Goal: Task Accomplishment & Management: Manage account settings

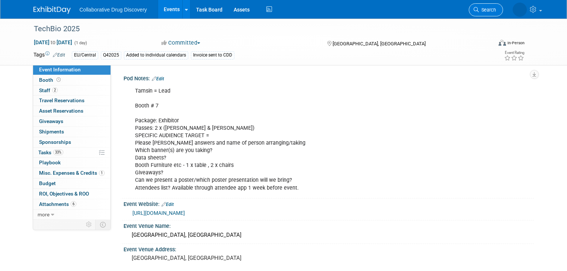
click at [494, 9] on span "Search" at bounding box center [487, 10] width 17 height 6
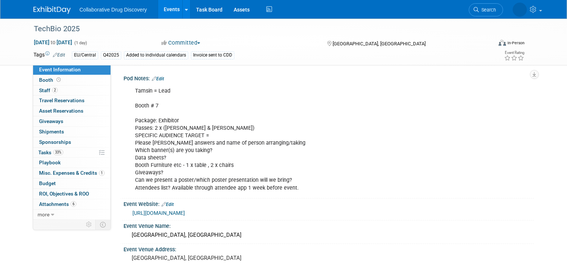
click at [167, 9] on link "Events" at bounding box center [171, 9] width 27 height 19
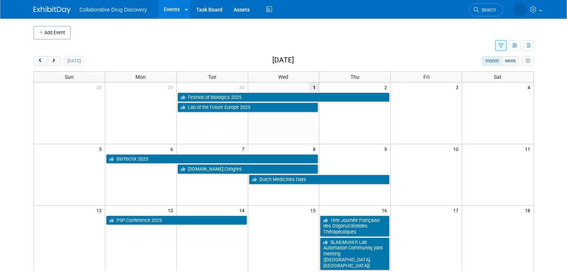
click at [504, 48] on icon "button" at bounding box center [501, 46] width 5 height 5
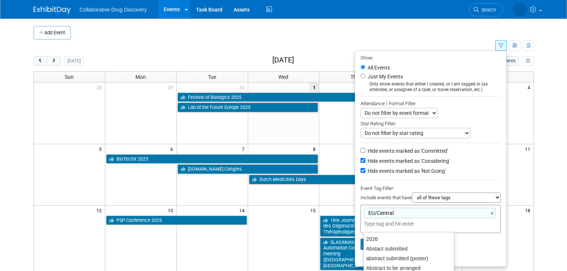
click at [377, 221] on input "text" at bounding box center [394, 223] width 60 height 7
type input "q3"
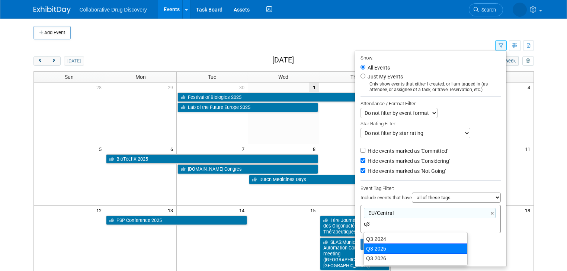
click at [379, 250] on div "Q3 2025" at bounding box center [416, 249] width 104 height 10
type input "EU/Central, Q3 2025"
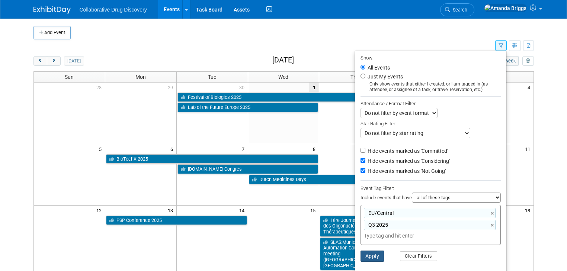
click at [376, 255] on button "Apply" at bounding box center [373, 256] width 24 height 11
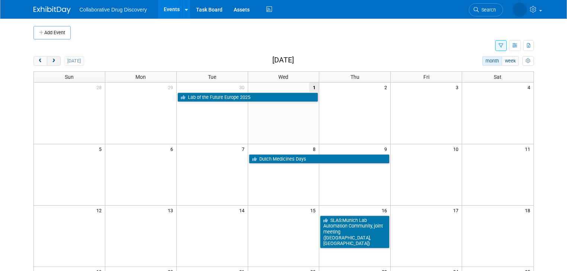
click at [51, 61] on span "next" at bounding box center [54, 61] width 6 height 5
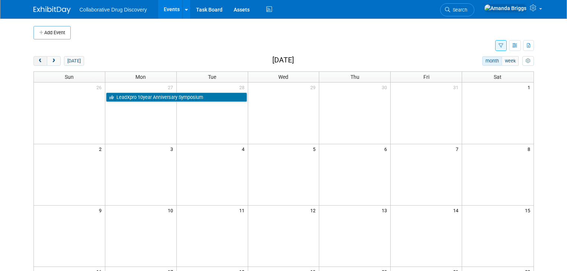
click at [38, 60] on span "prev" at bounding box center [41, 61] width 6 height 5
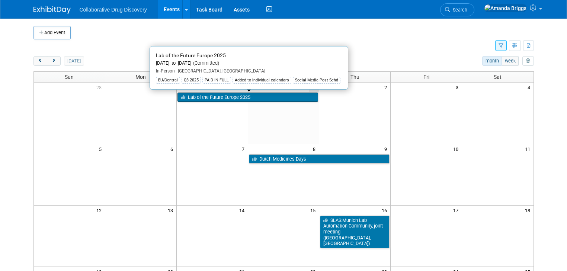
click at [220, 100] on link "Lab of the Future Europe 2025" at bounding box center [248, 98] width 141 height 10
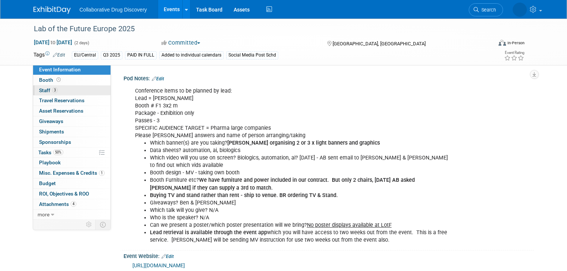
click at [41, 90] on span "Staff 3" at bounding box center [48, 90] width 19 height 6
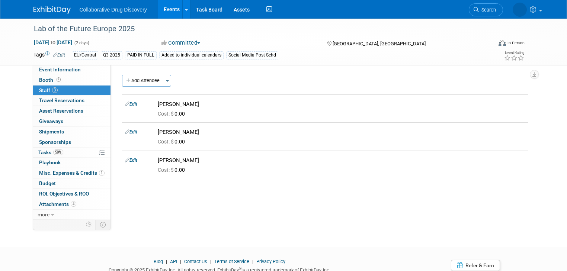
click at [163, 13] on link "Events" at bounding box center [171, 9] width 27 height 19
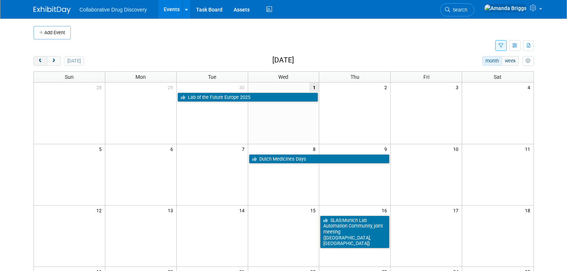
click at [38, 61] on span "prev" at bounding box center [41, 61] width 6 height 5
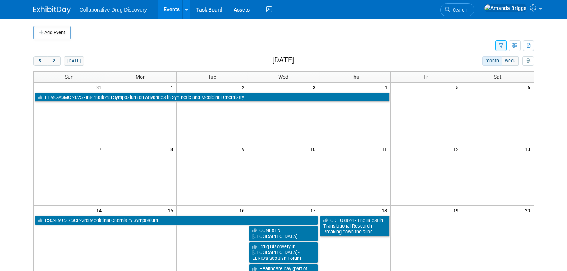
click at [504, 47] on icon "button" at bounding box center [501, 46] width 5 height 5
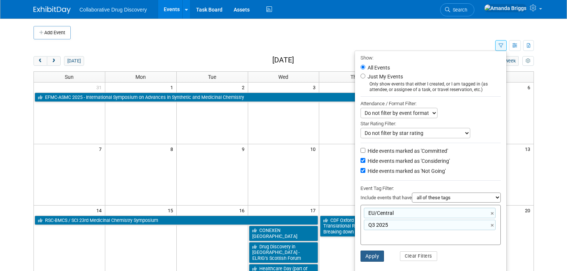
click at [379, 253] on button "Apply" at bounding box center [373, 256] width 24 height 11
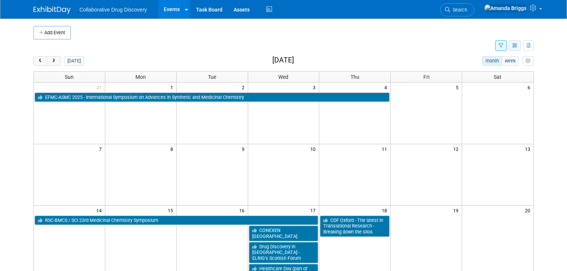
click at [521, 42] on button "button" at bounding box center [515, 45] width 12 height 11
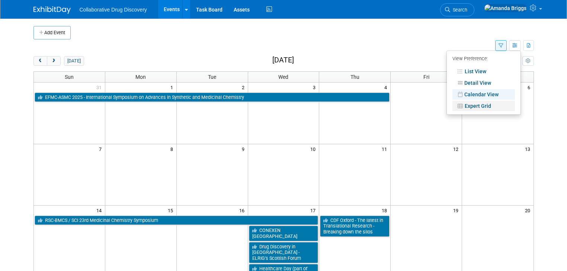
click at [483, 106] on link "Expert Grid" at bounding box center [484, 106] width 63 height 10
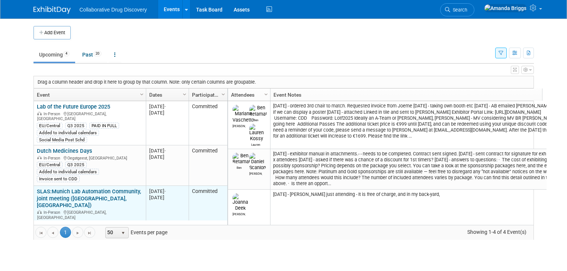
click at [78, 188] on link "SLAS:Munich Lab Automation Community, joint meeting ([GEOGRAPHIC_DATA], [GEOGRA…" at bounding box center [89, 198] width 104 height 21
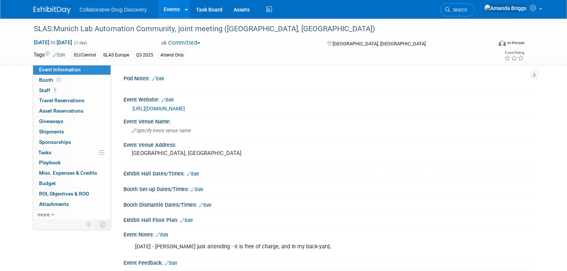
click at [55, 53] on link "Edit" at bounding box center [59, 54] width 12 height 5
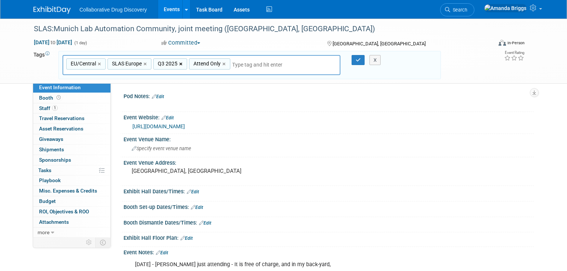
click at [179, 63] on link "×" at bounding box center [181, 64] width 5 height 9
type input "EU/Central, SLAS Europe, Attend Only"
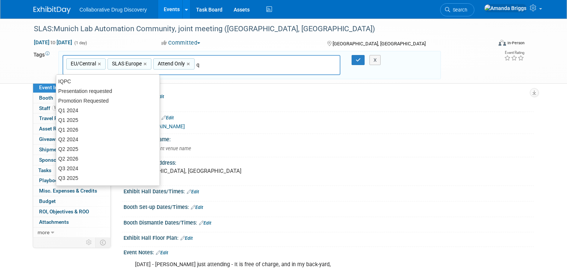
type input "q4"
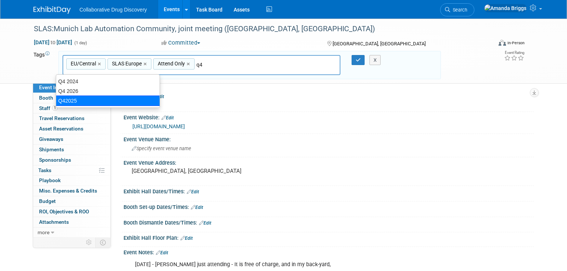
click at [90, 100] on div "Q42025" at bounding box center [108, 101] width 104 height 10
type input "EU/Central, SLAS Europe, Attend Only, Q42025"
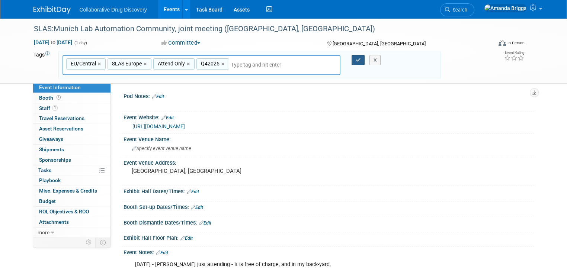
click at [356, 60] on button "button" at bounding box center [358, 60] width 13 height 10
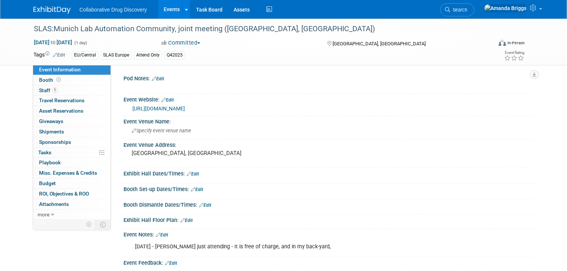
click at [169, 11] on link "Events" at bounding box center [171, 9] width 27 height 19
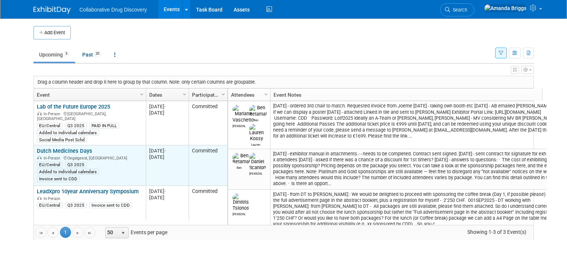
click at [68, 148] on link "Dutch Medicines Days" at bounding box center [64, 151] width 55 height 7
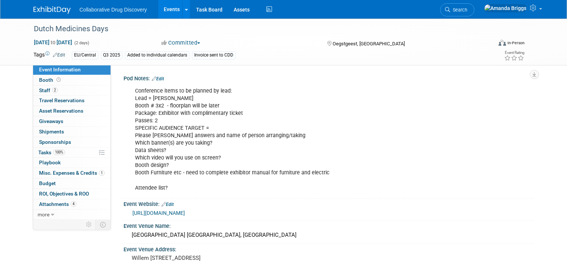
click at [55, 55] on link "Edit" at bounding box center [59, 54] width 12 height 5
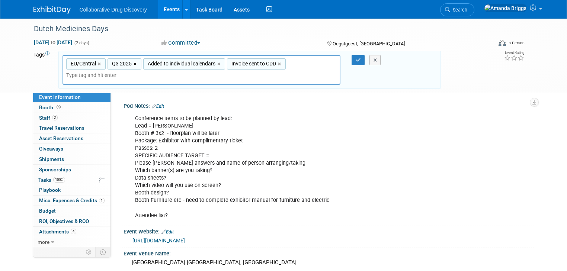
click at [134, 63] on link "×" at bounding box center [136, 64] width 5 height 9
type input "EU/Central, Added to individual calendars, Invoice sent to CDD"
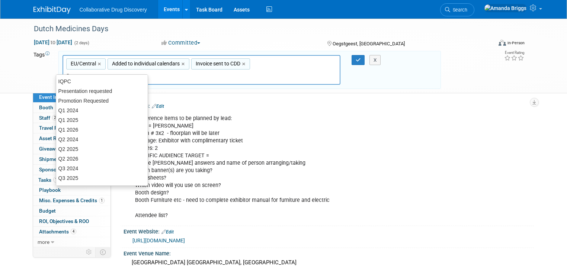
type input "q4"
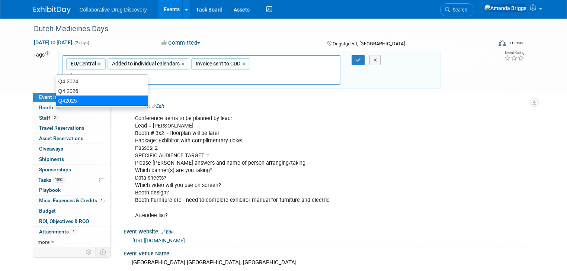
click at [82, 102] on div "Q42025" at bounding box center [102, 101] width 92 height 10
type input "EU/Central, Added to individual calendars, Invoice sent to CDD, Q42025"
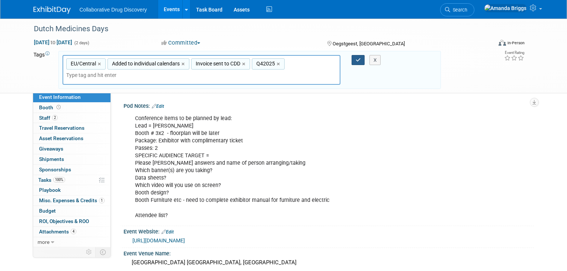
click at [357, 61] on icon "button" at bounding box center [358, 60] width 5 height 5
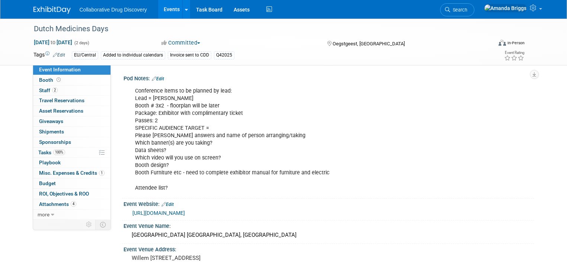
click at [165, 9] on link "Events" at bounding box center [171, 9] width 27 height 19
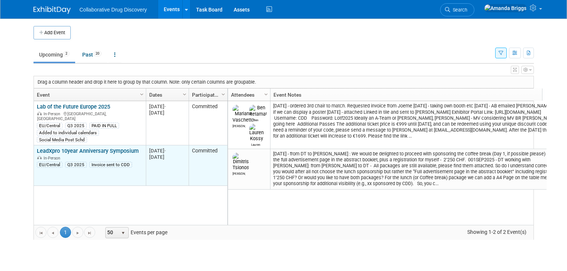
click at [83, 148] on link "LeadXpro 10year Anniversary Symposium" at bounding box center [88, 151] width 102 height 7
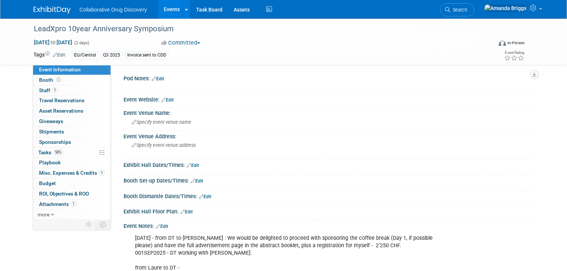
click at [57, 55] on link "Edit" at bounding box center [59, 54] width 12 height 5
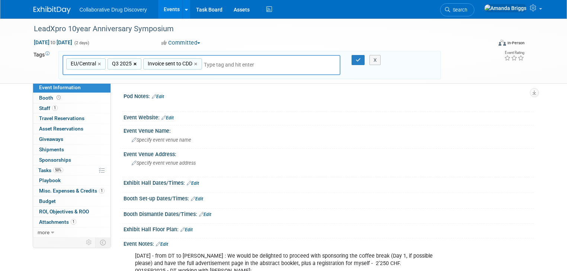
click at [134, 61] on link "×" at bounding box center [136, 64] width 5 height 9
type input "EU/Central, Invoice sent to CDD"
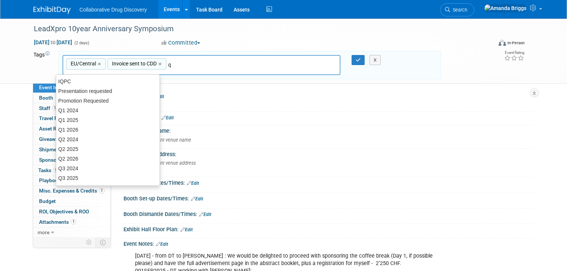
type input "q4"
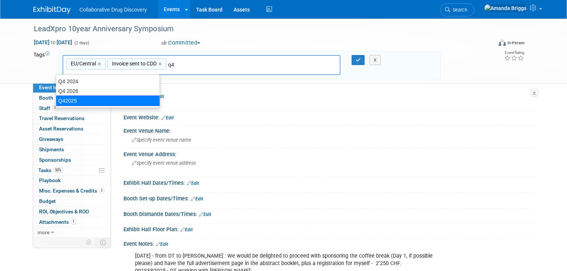
click at [104, 99] on div "Q42025" at bounding box center [108, 101] width 104 height 10
type input "EU/Central, Invoice sent to CDD, Q42025"
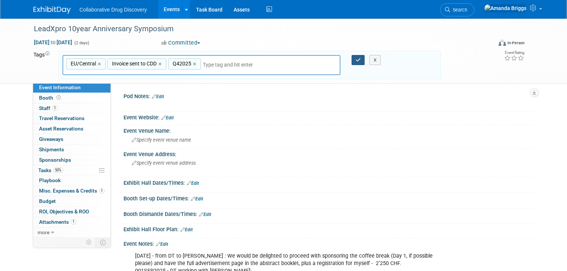
click at [356, 57] on button "button" at bounding box center [358, 60] width 13 height 10
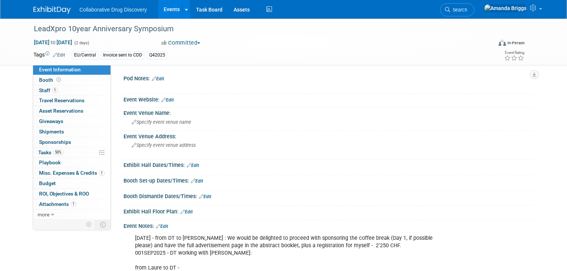
click at [163, 10] on link "Events" at bounding box center [171, 9] width 27 height 19
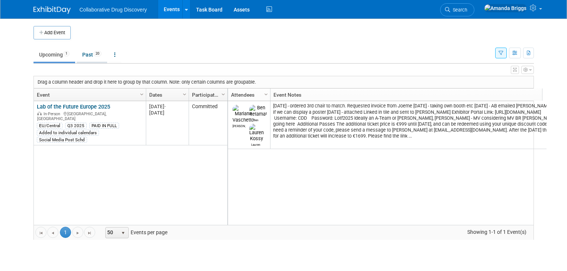
click at [81, 56] on link "Past 20" at bounding box center [92, 55] width 31 height 14
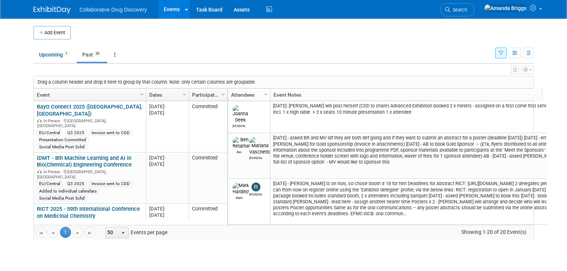
click at [504, 55] on icon "button" at bounding box center [501, 53] width 5 height 5
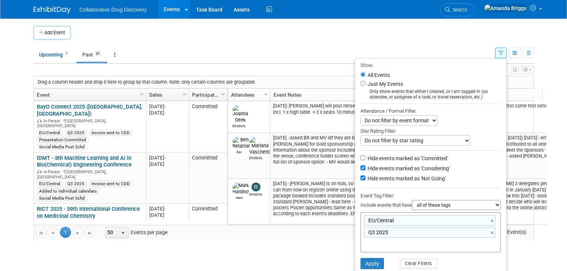
click at [371, 241] on input "text" at bounding box center [394, 243] width 60 height 7
type input "pre"
click at [386, 264] on div "Presentation Committed" at bounding box center [416, 268] width 104 height 10
type input "EU/Central, Q3 2025, Presentation Committed"
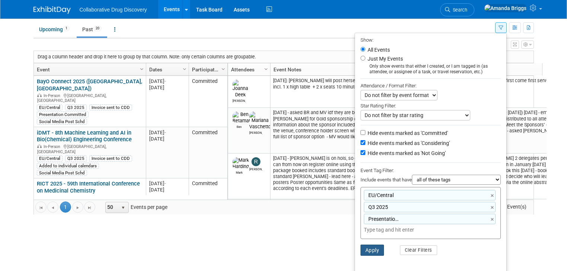
click at [373, 250] on button "Apply" at bounding box center [373, 250] width 24 height 11
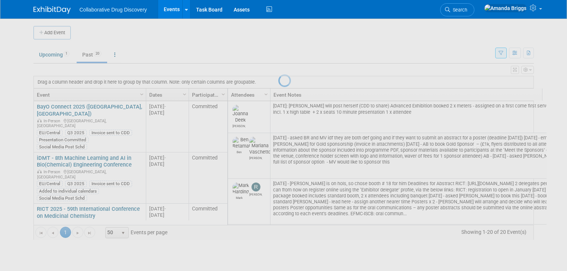
scroll to position [0, 0]
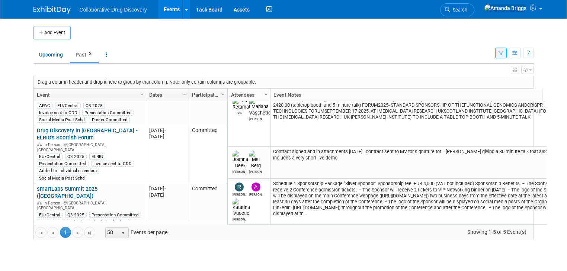
scroll to position [82, 0]
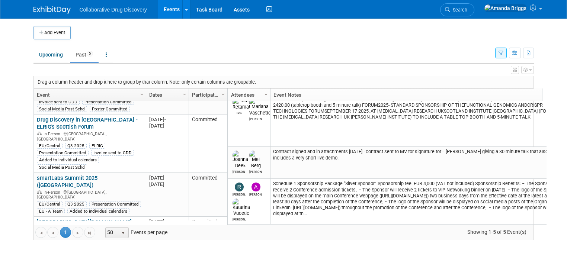
click at [507, 54] on button "button" at bounding box center [501, 53] width 12 height 11
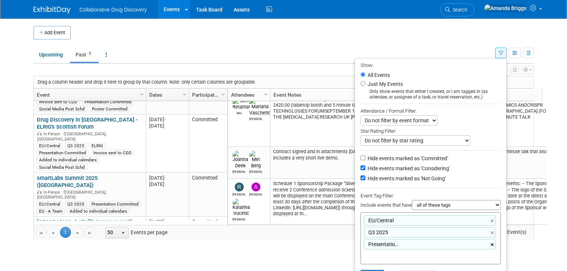
click at [496, 244] on link "×" at bounding box center [493, 245] width 5 height 9
type input "EU/Central, Q3 2025"
click at [490, 264] on li "Apply Clear Filters" at bounding box center [430, 264] width 151 height 22
click at [377, 264] on button "Apply" at bounding box center [373, 263] width 24 height 11
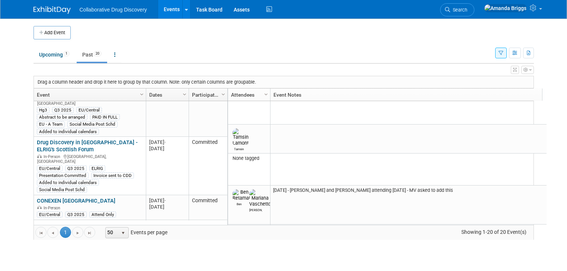
scroll to position [464, 0]
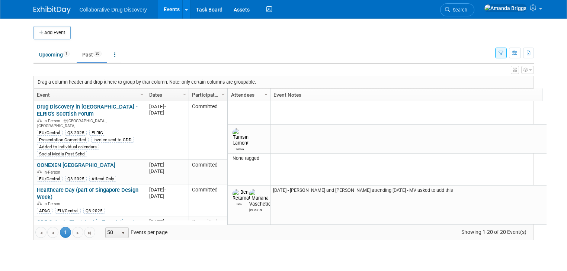
click at [100, 187] on link "Healthcare Day (part of Singapore Design Week)" at bounding box center [88, 194] width 102 height 14
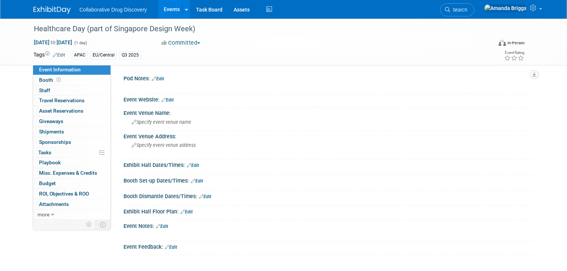
click at [198, 43] on span "button" at bounding box center [198, 42] width 3 height 1
click at [188, 74] on link "Not Going" at bounding box center [188, 76] width 59 height 10
click at [165, 9] on link "Events" at bounding box center [171, 9] width 27 height 19
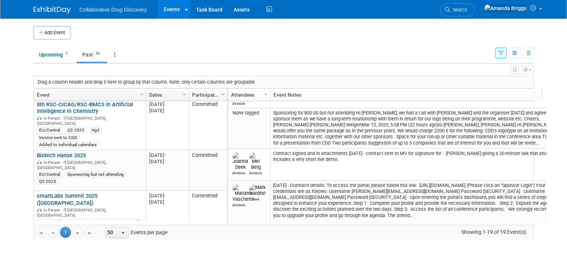
scroll to position [645, 0]
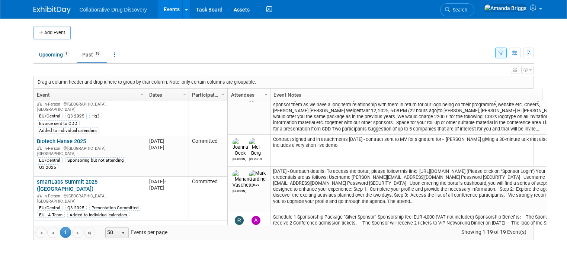
click at [504, 54] on icon "button" at bounding box center [501, 53] width 5 height 5
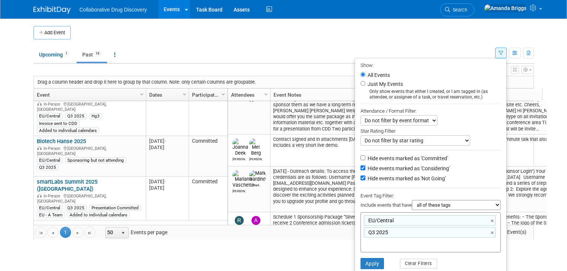
click at [420, 240] on input "text" at bounding box center [394, 243] width 60 height 7
type input "pres"
click at [411, 266] on div "Presentation Committed" at bounding box center [416, 268] width 104 height 10
type input "EU/Central, Q3 2025, Presentation Committed"
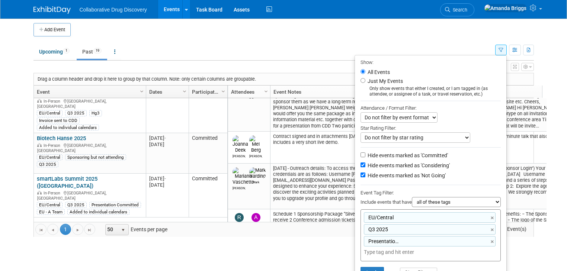
scroll to position [25, 0]
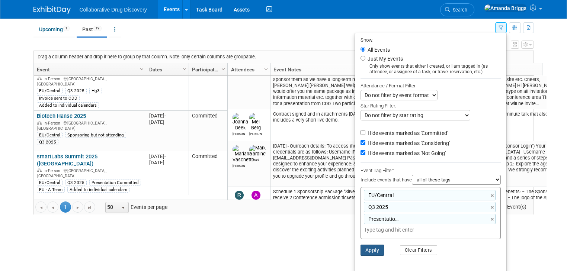
click at [375, 249] on button "Apply" at bounding box center [373, 250] width 24 height 11
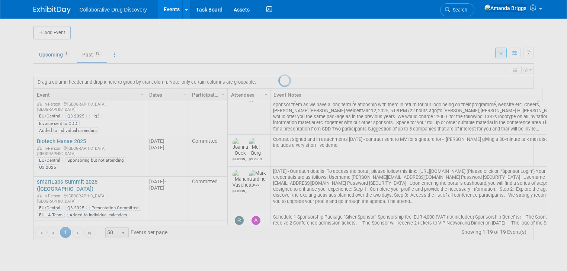
scroll to position [0, 0]
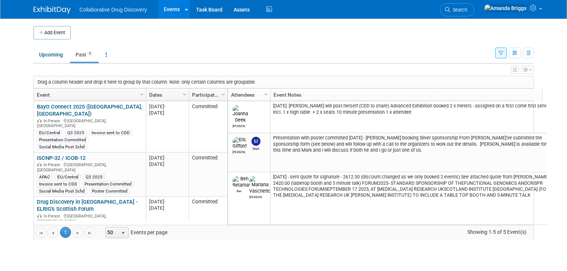
click at [507, 52] on button "button" at bounding box center [501, 53] width 12 height 11
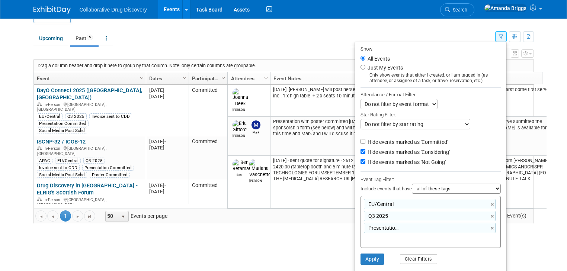
scroll to position [25, 0]
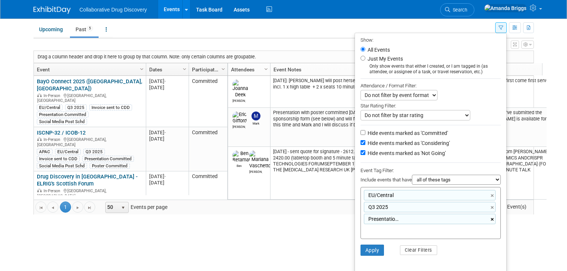
click at [496, 217] on link "×" at bounding box center [493, 220] width 5 height 9
type input "EU/Central, Q3 2025"
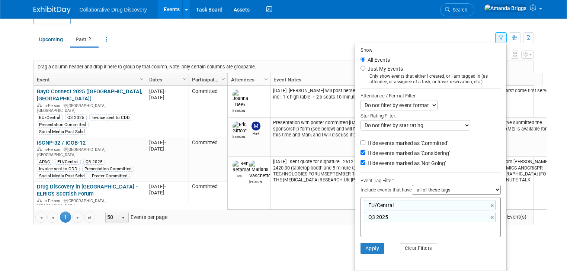
scroll to position [14, 0]
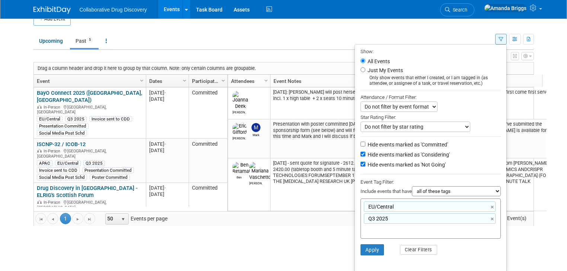
click at [466, 237] on ul "Show: All Events Just My Events Only show events that either I created, or I am…" at bounding box center [431, 158] width 152 height 229
click at [380, 248] on button "Apply" at bounding box center [373, 250] width 24 height 11
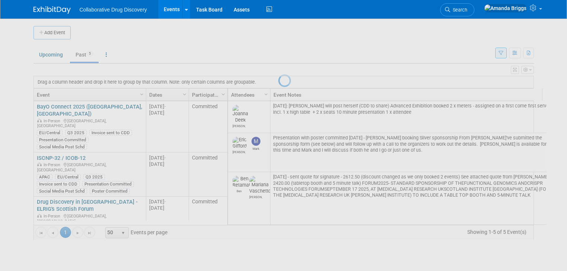
scroll to position [0, 0]
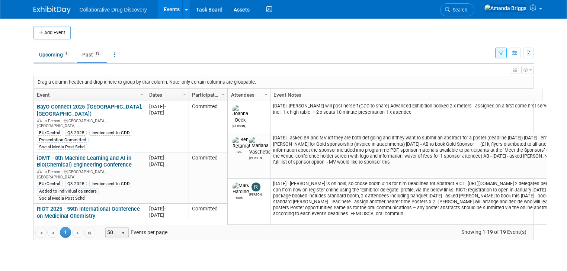
click at [51, 57] on link "Upcoming 1" at bounding box center [54, 55] width 42 height 14
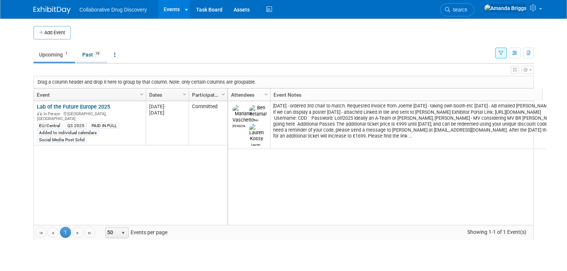
click at [82, 56] on link "Past 19" at bounding box center [92, 55] width 31 height 14
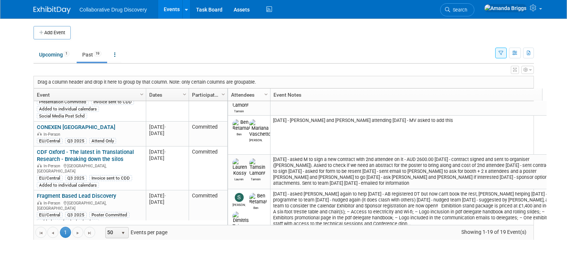
click at [504, 55] on icon "button" at bounding box center [501, 53] width 5 height 5
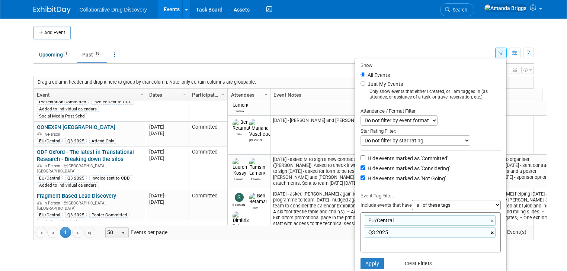
click at [496, 232] on link "×" at bounding box center [493, 233] width 5 height 9
type input "EU/Central"
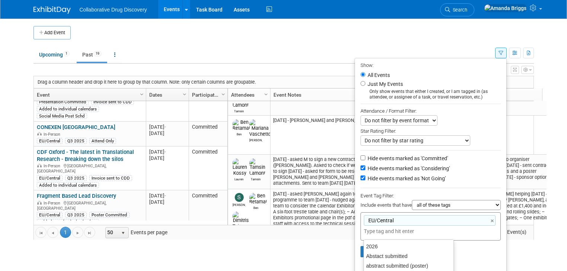
click at [487, 248] on li "Apply Clear Filters" at bounding box center [430, 252] width 151 height 22
click at [374, 248] on button "Apply" at bounding box center [373, 251] width 24 height 11
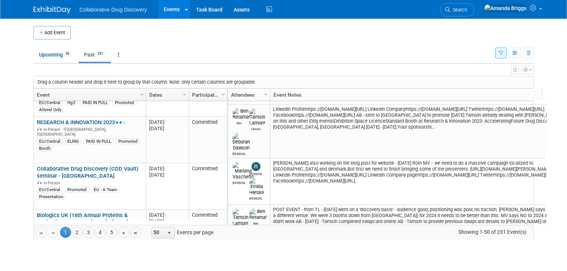
scroll to position [572, 0]
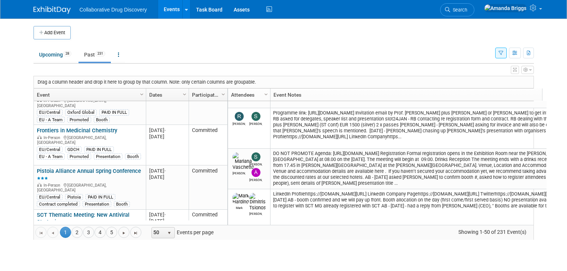
click at [504, 52] on icon "button" at bounding box center [501, 53] width 5 height 5
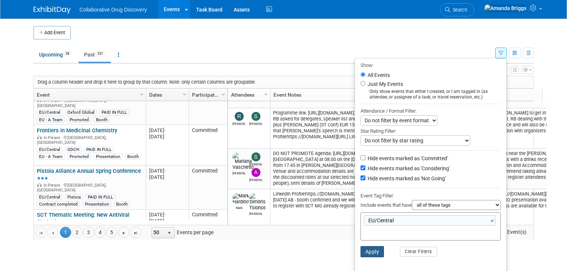
click at [382, 253] on button "Apply" at bounding box center [373, 251] width 24 height 11
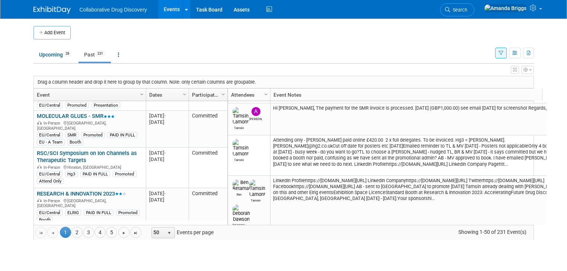
scroll to position [464, 0]
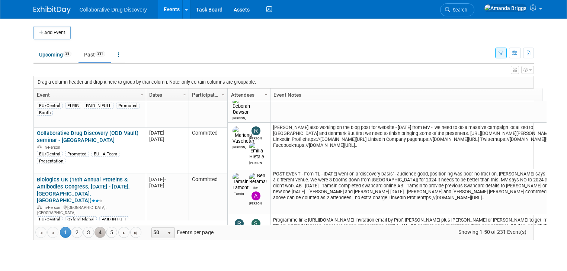
click at [95, 233] on link "4" at bounding box center [100, 232] width 11 height 11
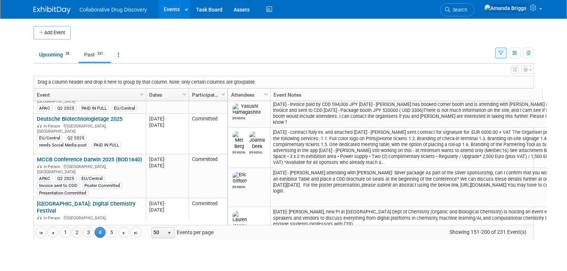
scroll to position [0, 0]
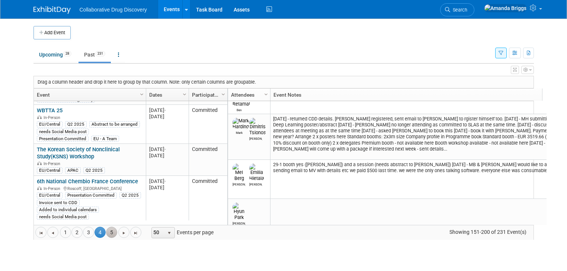
click at [106, 233] on link "5" at bounding box center [111, 232] width 11 height 11
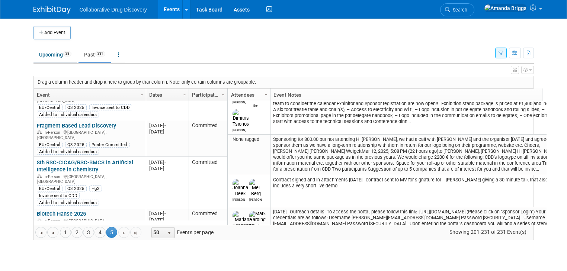
click at [45, 54] on link "Upcoming 28" at bounding box center [55, 55] width 44 height 14
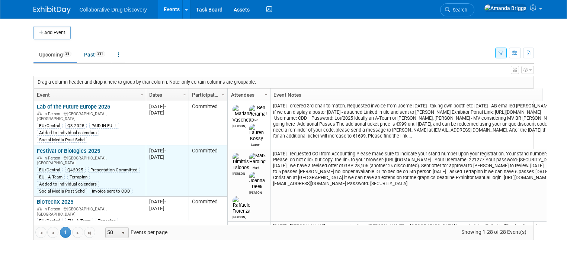
scroll to position [36, 0]
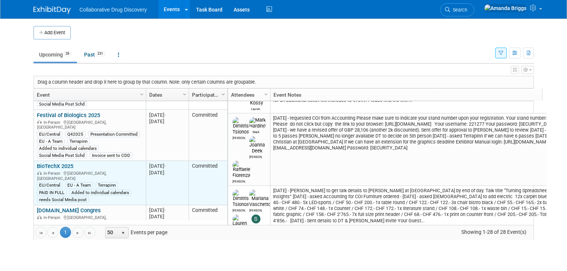
click at [58, 163] on link "BioTechX 2025" at bounding box center [55, 166] width 36 height 7
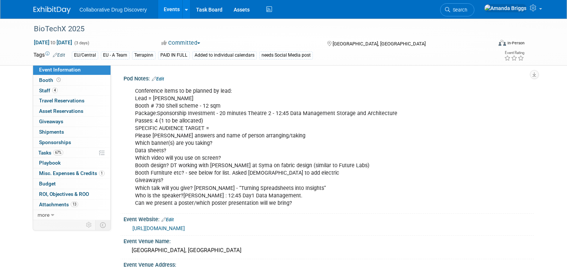
click at [58, 55] on link "Edit" at bounding box center [59, 54] width 12 height 5
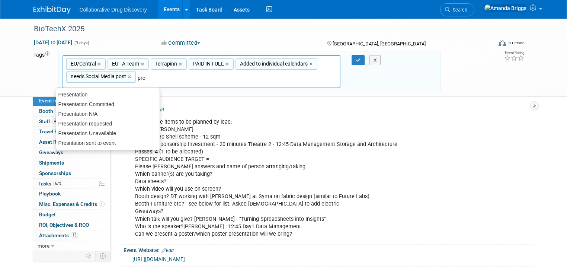
type input "pres"
click at [73, 104] on div "Presentation Committed" at bounding box center [108, 104] width 104 height 10
type input "EU/Central, [GEOGRAPHIC_DATA] - A Team, Terrapinn, PAID IN FULL, Added to indiv…"
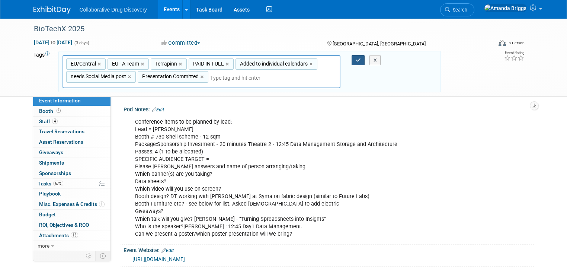
click at [361, 60] on icon "button" at bounding box center [358, 60] width 5 height 5
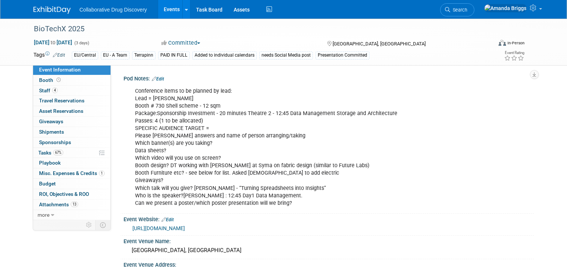
click at [165, 10] on link "Events" at bounding box center [171, 9] width 27 height 19
